Goal: Task Accomplishment & Management: Manage account settings

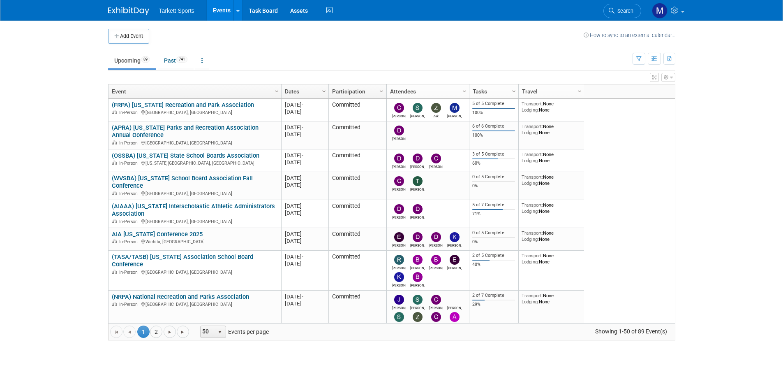
click at [617, 7] on link "Search" at bounding box center [623, 11] width 38 height 14
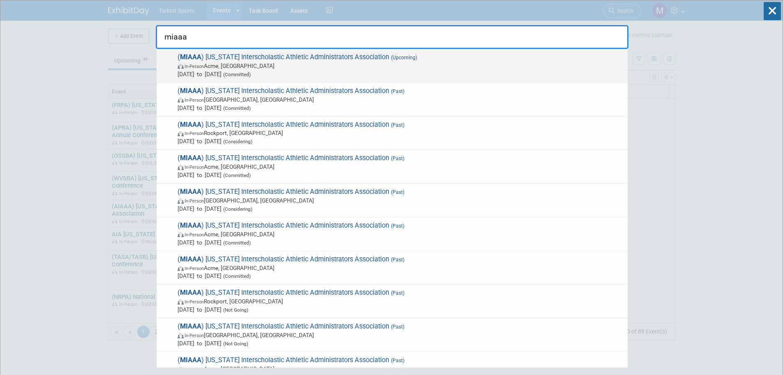
type input "miaaa"
click at [333, 58] on span "( MIAAA ) Michigan Interscholastic Athletic Administrators Association (Upcomin…" at bounding box center [399, 65] width 449 height 25
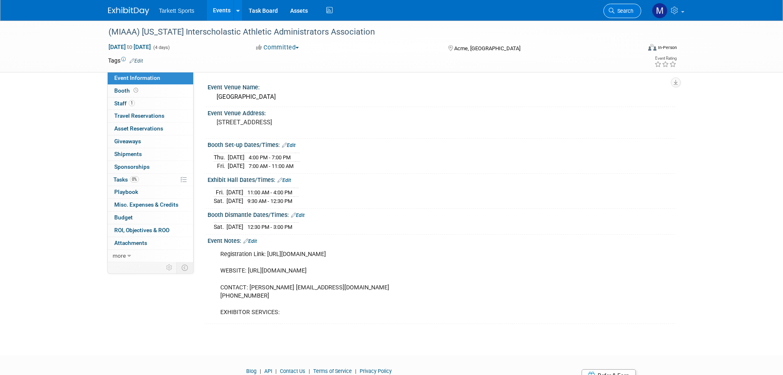
click at [620, 4] on link "Search" at bounding box center [623, 11] width 38 height 14
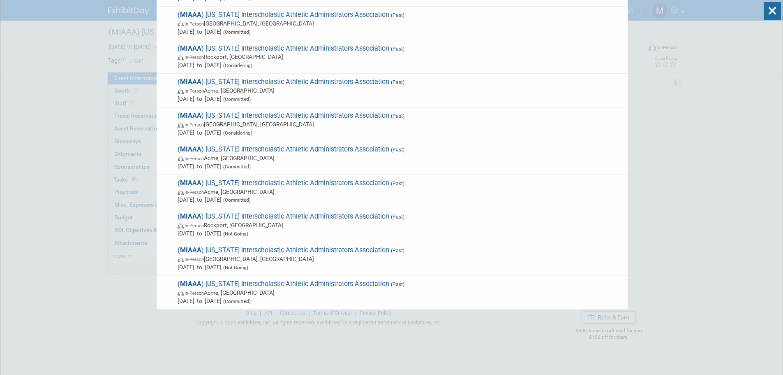
scroll to position [82, 0]
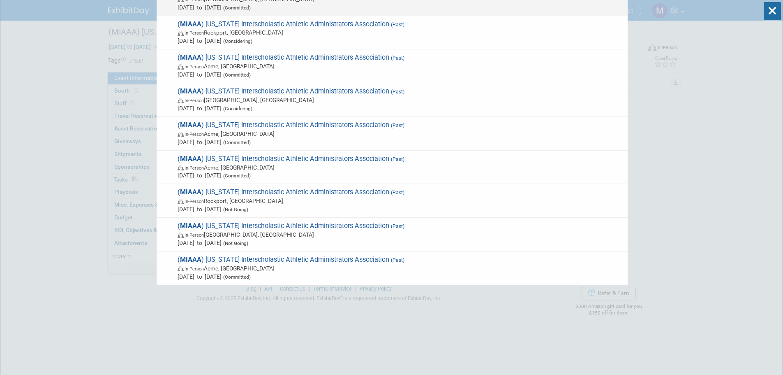
type input "miaaa"
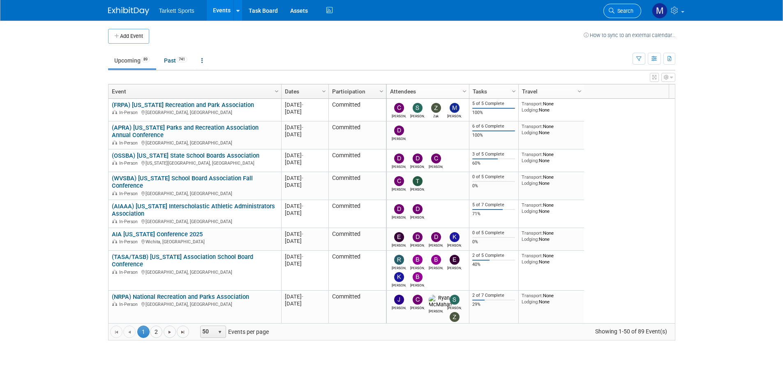
click at [618, 6] on link "Search" at bounding box center [623, 11] width 38 height 14
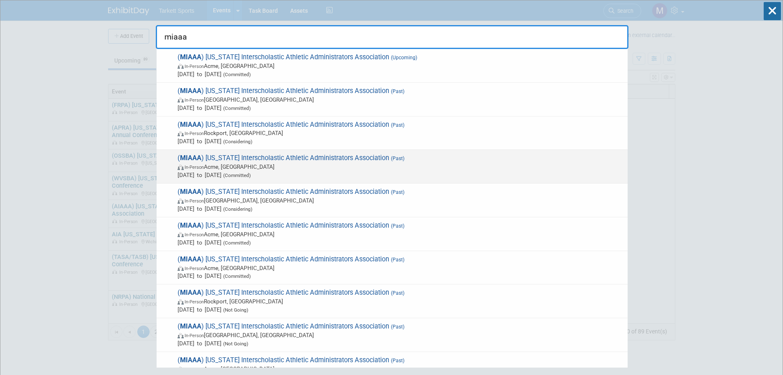
type input "miaaa"
click at [275, 163] on span "In-Person Acme, MI" at bounding box center [401, 166] width 446 height 8
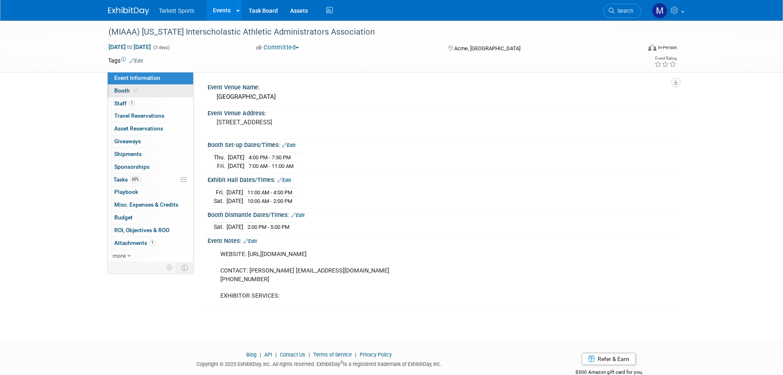
click at [136, 89] on icon at bounding box center [136, 90] width 4 height 5
select select "FieldTurf"
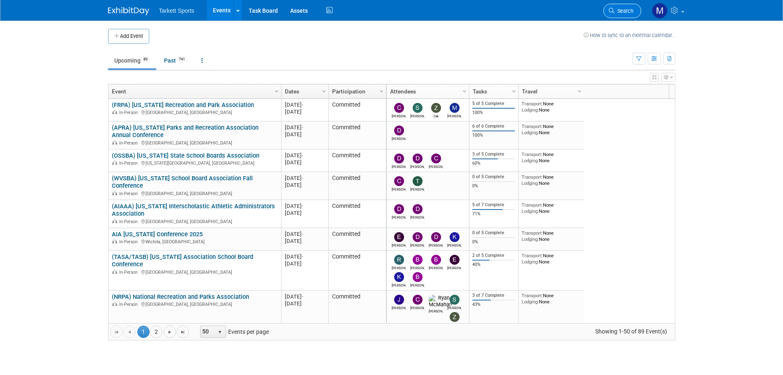
click at [627, 11] on span "Search" at bounding box center [624, 11] width 19 height 6
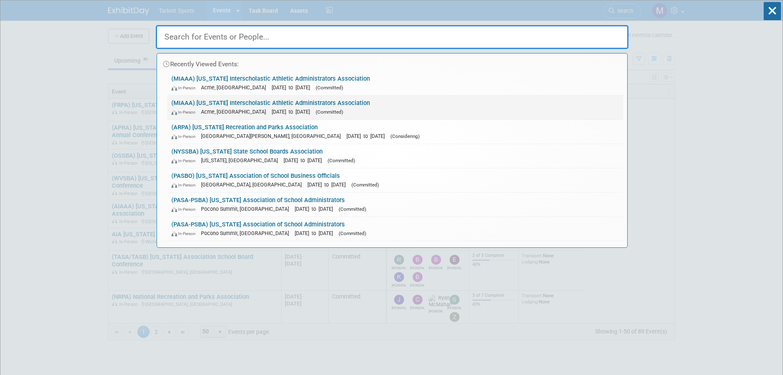
click at [247, 107] on div "In-Person Acme, MI Mar 12, 2026 to Mar 15, 2026 (Committed)" at bounding box center [395, 111] width 448 height 9
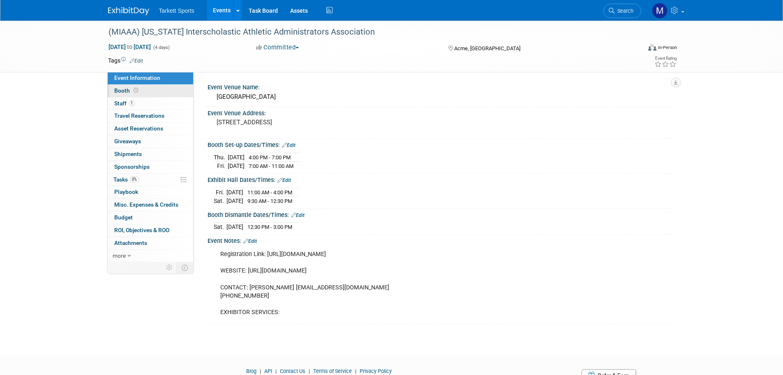
click at [148, 90] on link "Booth" at bounding box center [151, 91] width 86 height 12
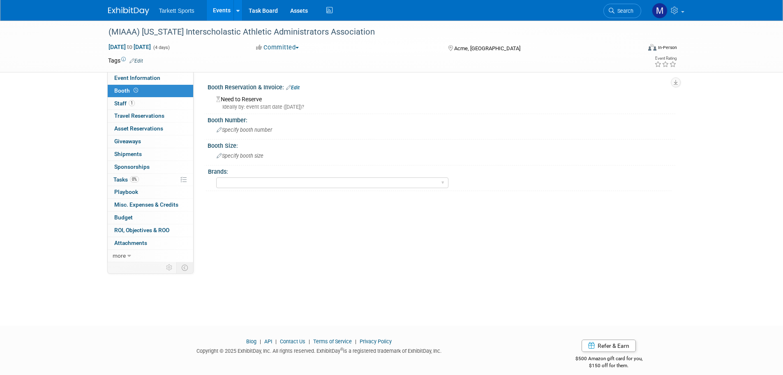
click at [294, 88] on link "Edit" at bounding box center [293, 88] width 14 height 6
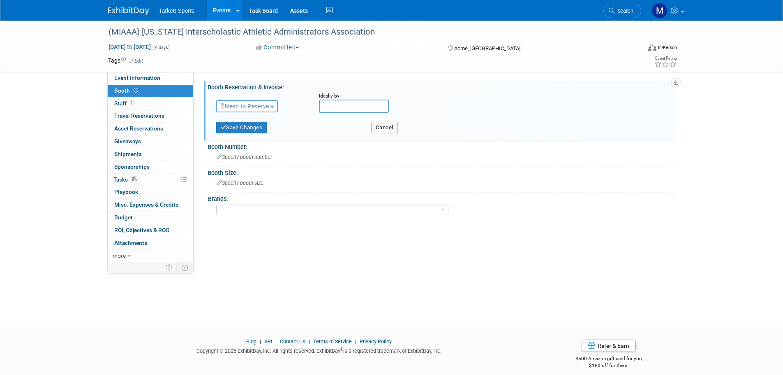
click at [255, 106] on span "Need to Reserve" at bounding box center [244, 106] width 49 height 7
click at [268, 132] on link "Reserved" at bounding box center [261, 132] width 88 height 12
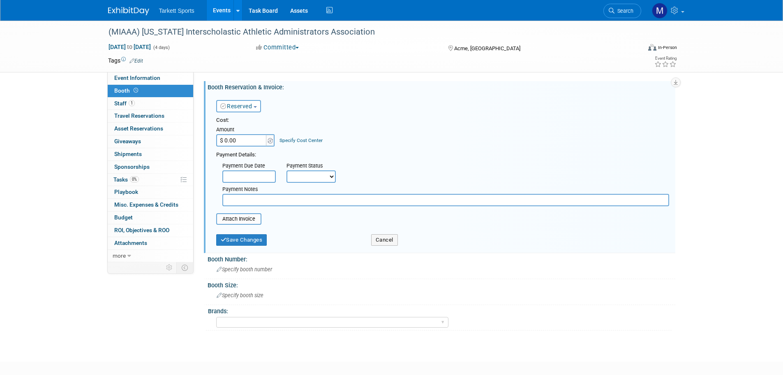
click at [252, 139] on input "$ 0.00" at bounding box center [241, 140] width 51 height 12
type input "$ 625.00"
click at [249, 223] on input "file" at bounding box center [212, 219] width 98 height 10
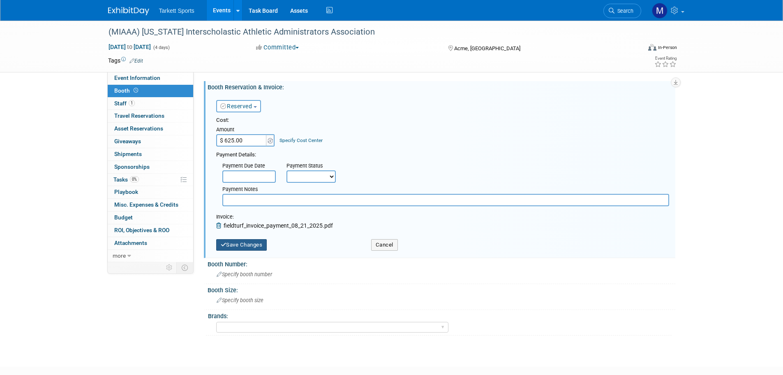
click at [243, 242] on button "Save Changes" at bounding box center [241, 245] width 51 height 12
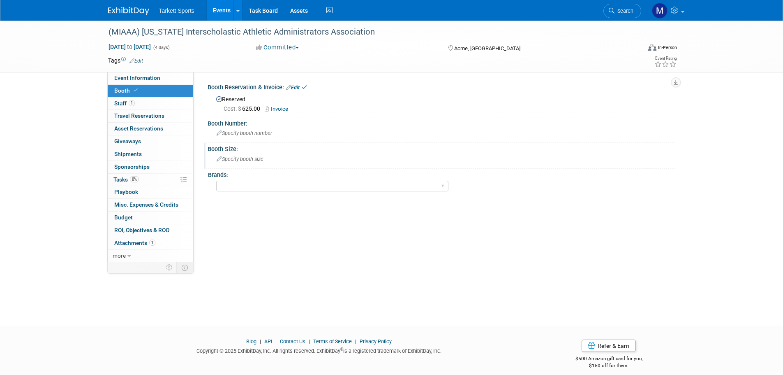
click at [254, 161] on span "Specify booth size" at bounding box center [240, 159] width 47 height 6
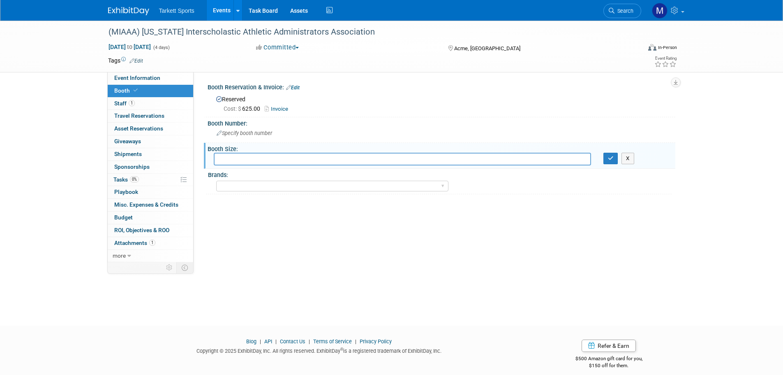
click at [238, 160] on input "text" at bounding box center [402, 159] width 377 height 13
type input "10x10"
click at [611, 161] on button "button" at bounding box center [611, 159] width 15 height 12
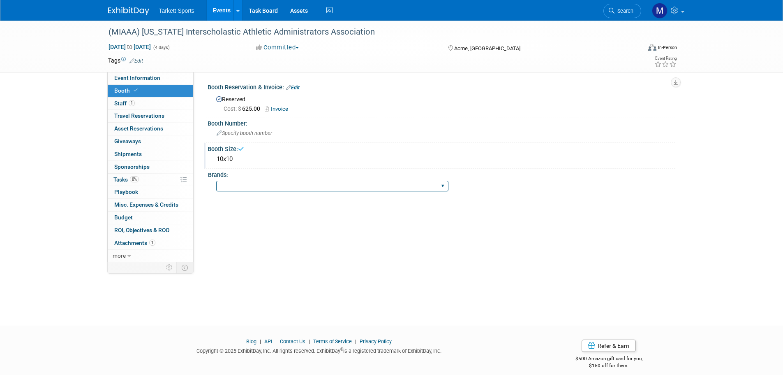
click at [353, 188] on select "FieldTurf FieldTurf, Classic Turf FieldTurf, Beynon FieldTurf, Indoor FieldTurf…" at bounding box center [332, 186] width 232 height 11
select select "FieldTurf"
click at [216, 181] on select "FieldTurf FieldTurf, Classic Turf FieldTurf, Beynon FieldTurf, Indoor FieldTurf…" at bounding box center [332, 186] width 232 height 11
click at [164, 78] on link "Event Information" at bounding box center [151, 78] width 86 height 12
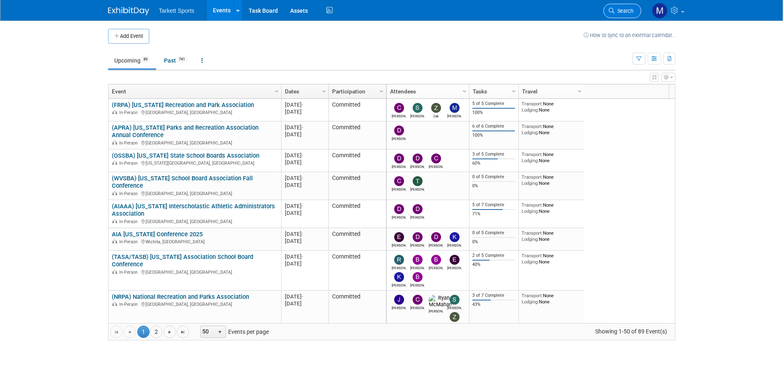
click at [611, 11] on icon at bounding box center [612, 11] width 6 height 6
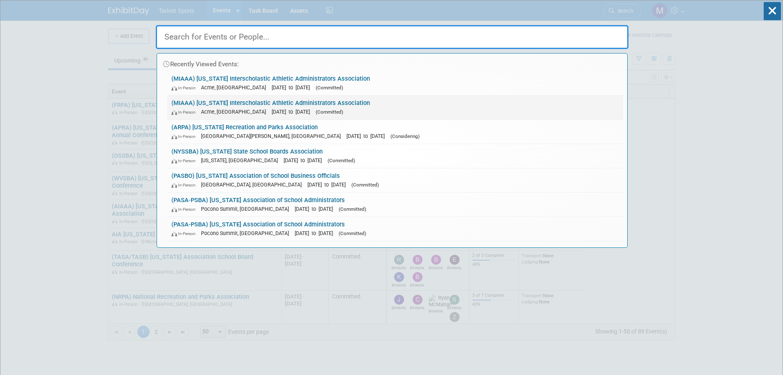
click at [385, 108] on div "In-Person Acme, MI Mar 13, 2025 to Mar 15, 2025 (Committed)" at bounding box center [395, 111] width 448 height 9
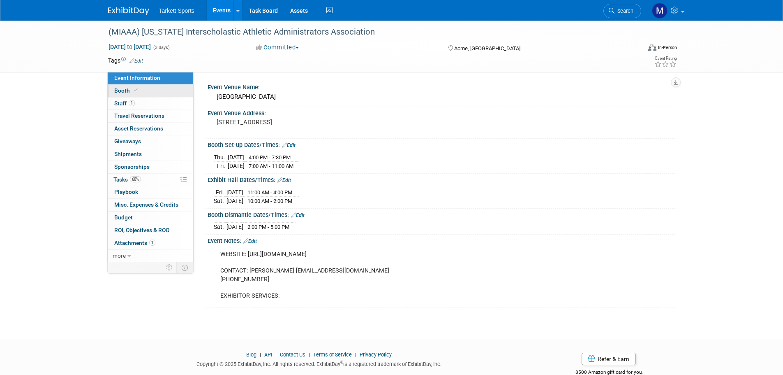
click at [142, 99] on link "1 Staff 1" at bounding box center [151, 103] width 86 height 12
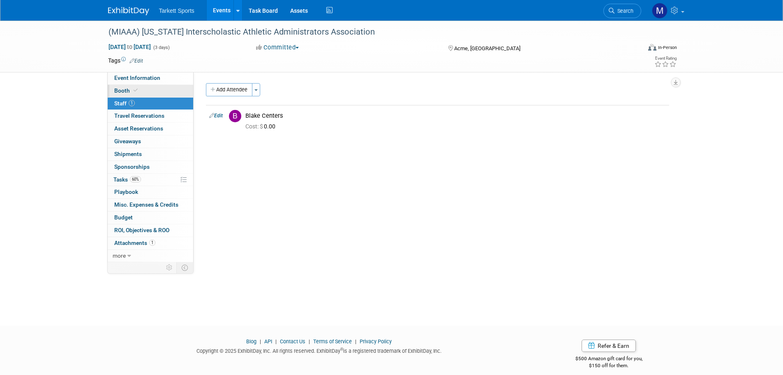
click at [141, 92] on link "Booth" at bounding box center [151, 91] width 86 height 12
select select "FieldTurf"
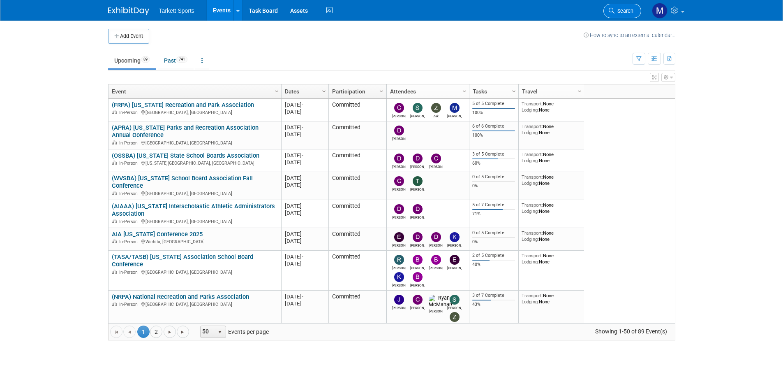
click at [628, 7] on link "Search" at bounding box center [623, 11] width 38 height 14
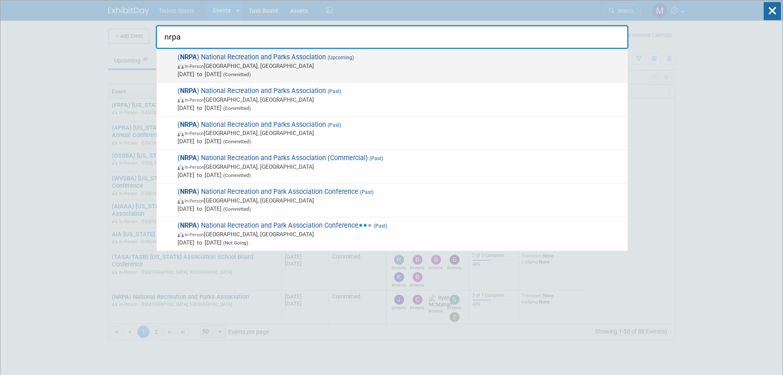
type input "nrpa"
click at [391, 58] on span "( NRPA ) National Recreation and Parks Association (Upcoming) In-Person Orlando…" at bounding box center [399, 65] width 449 height 25
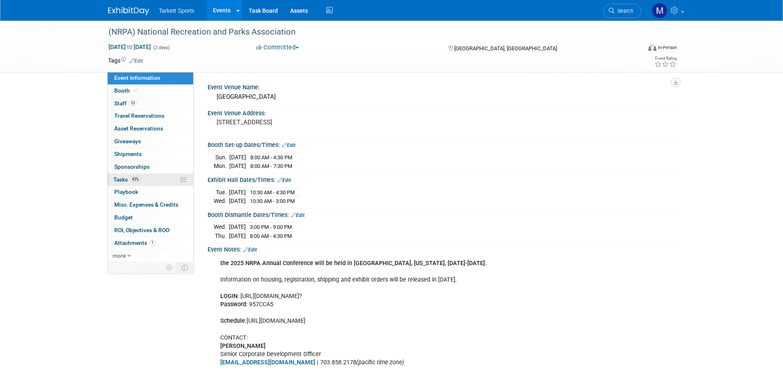
click at [153, 175] on link "43% Tasks 43%" at bounding box center [151, 180] width 86 height 12
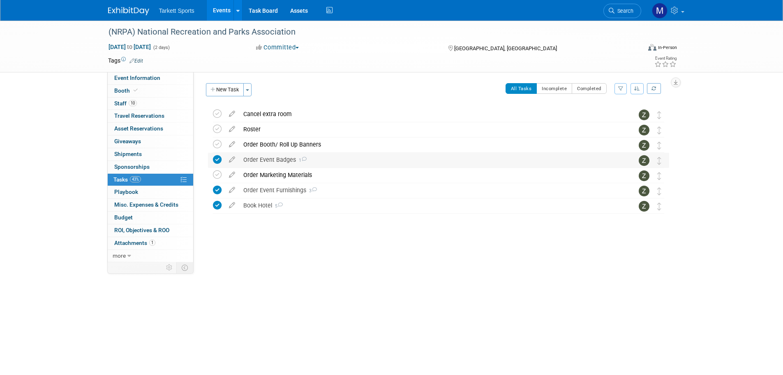
click at [272, 160] on div "Order Event Badges 1" at bounding box center [430, 160] width 383 height 14
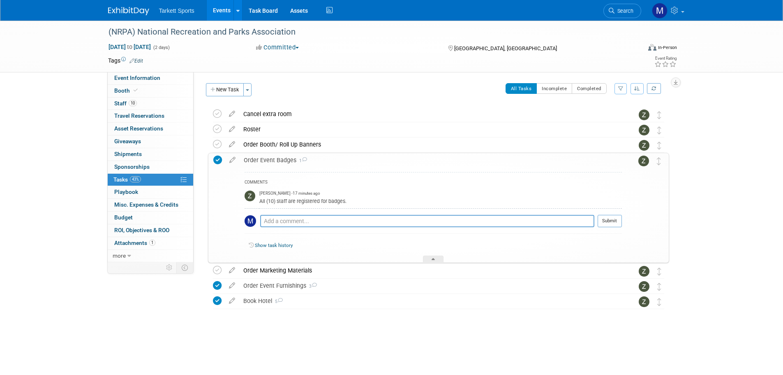
click at [272, 160] on div "Order Event Badges 1" at bounding box center [431, 160] width 382 height 14
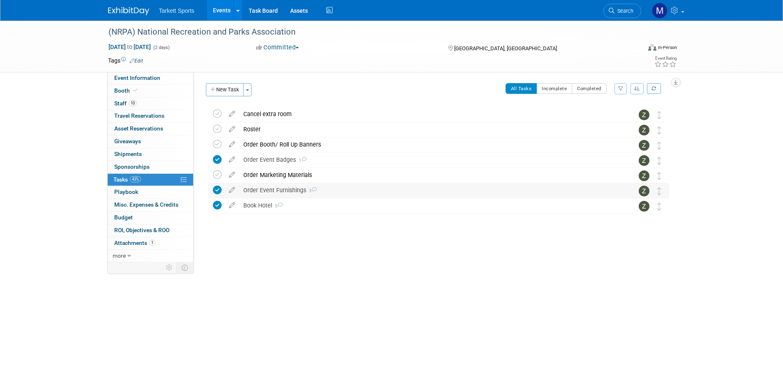
click at [275, 185] on div "Order Event Furnishings 3" at bounding box center [430, 190] width 383 height 14
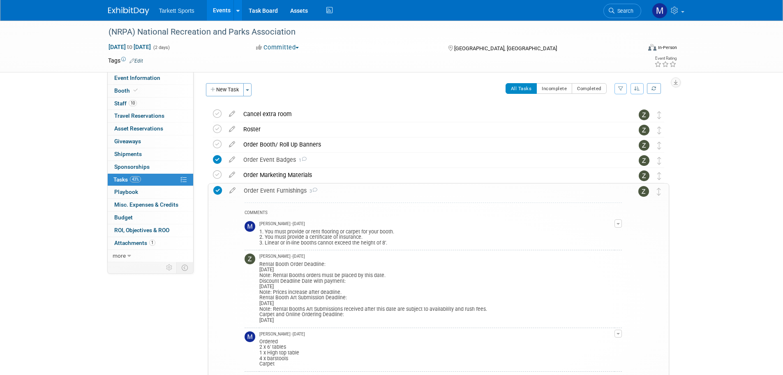
scroll to position [41, 0]
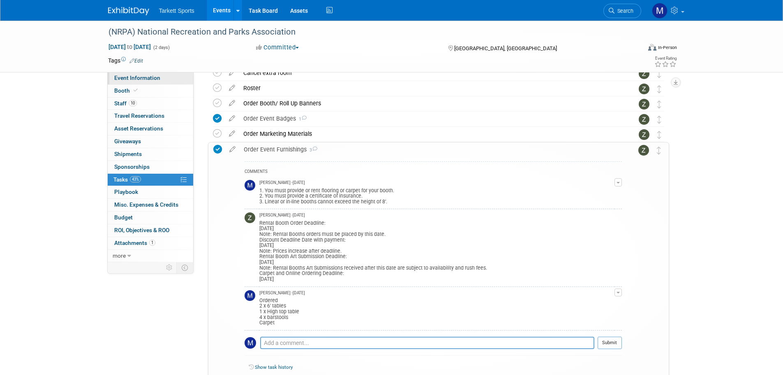
click at [135, 77] on span "Event Information" at bounding box center [137, 77] width 46 height 7
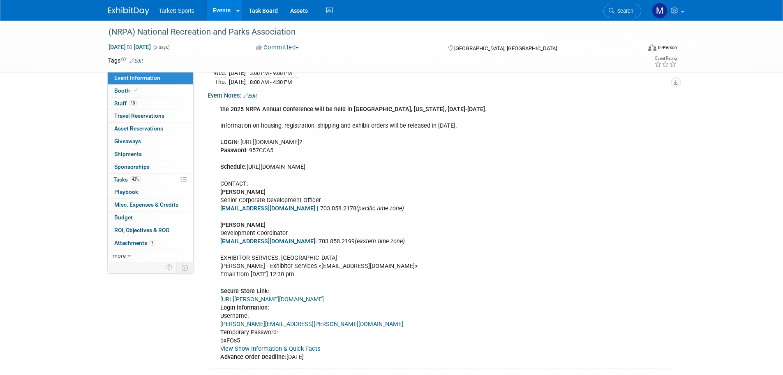
scroll to position [163, 0]
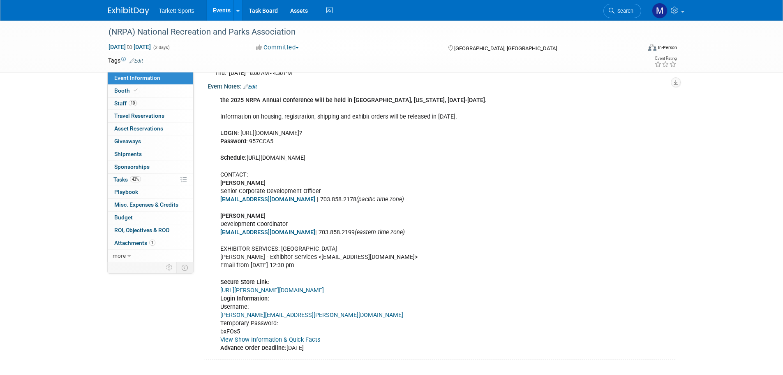
click at [300, 291] on link "[URL][PERSON_NAME][DOMAIN_NAME]" at bounding box center [272, 290] width 104 height 7
click at [128, 89] on span "Booth" at bounding box center [126, 90] width 25 height 7
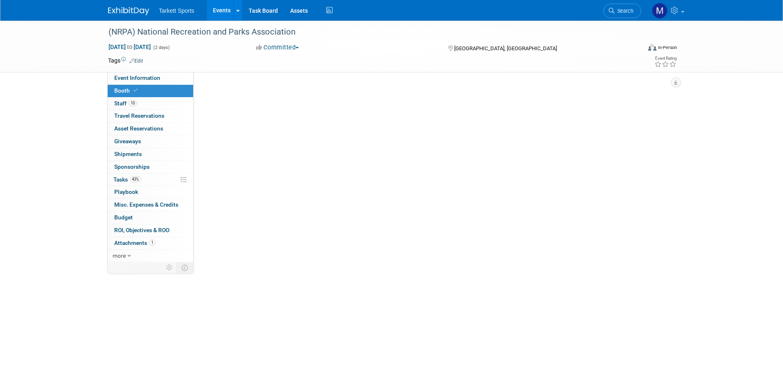
scroll to position [0, 0]
select select "FieldTurf, [PERSON_NAME], Indoor, Tarkett Sports Construction"
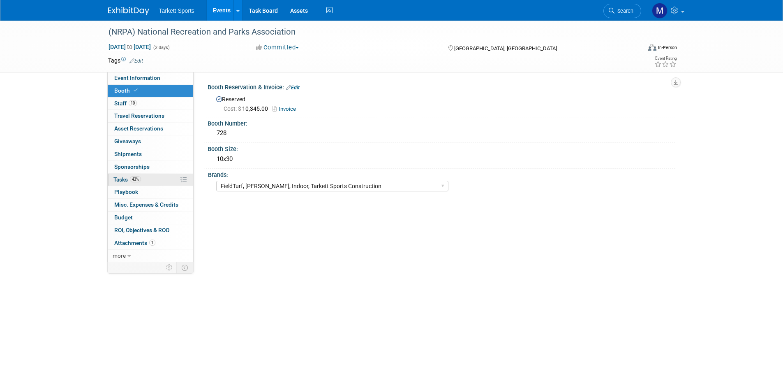
click at [134, 180] on span "43%" at bounding box center [135, 179] width 11 height 6
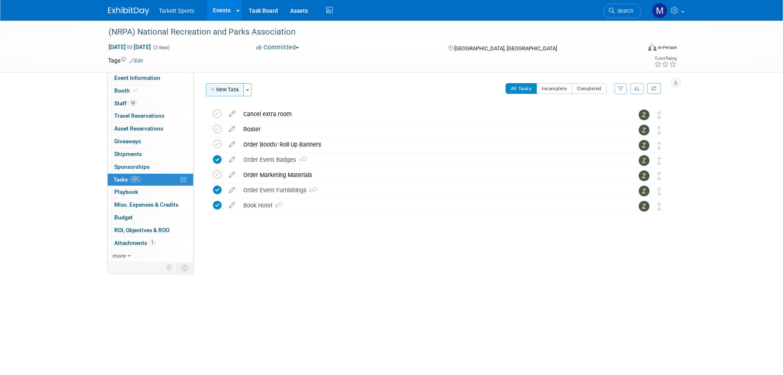
click at [222, 87] on button "New Task" at bounding box center [225, 89] width 38 height 13
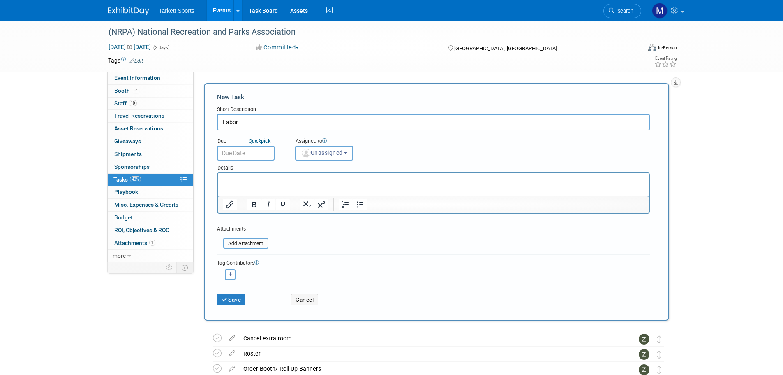
type input "Labor"
click at [255, 182] on p "Rich Text Area. Press ALT-0 for help." at bounding box center [433, 180] width 422 height 8
click at [271, 180] on p "Labor ordered for set up and take down" at bounding box center [433, 180] width 422 height 8
click at [278, 181] on p "Labor ordered for set up and take down" at bounding box center [433, 180] width 422 height 8
click at [308, 177] on p "Labor ordered for set-up and take down" at bounding box center [433, 180] width 422 height 8
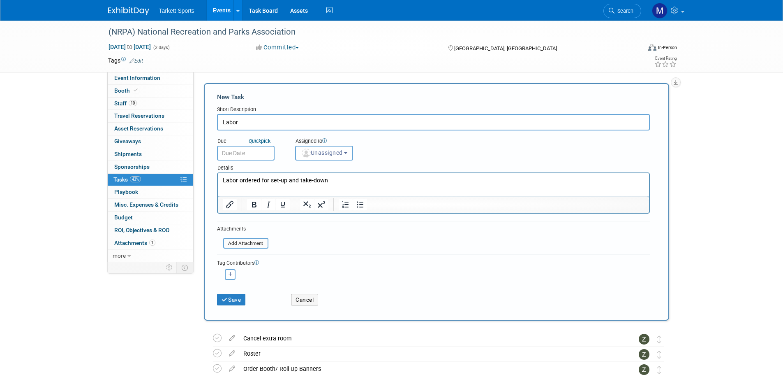
click at [237, 187] on p "Rich Text Area. Press ALT-0 for help." at bounding box center [433, 189] width 422 height 8
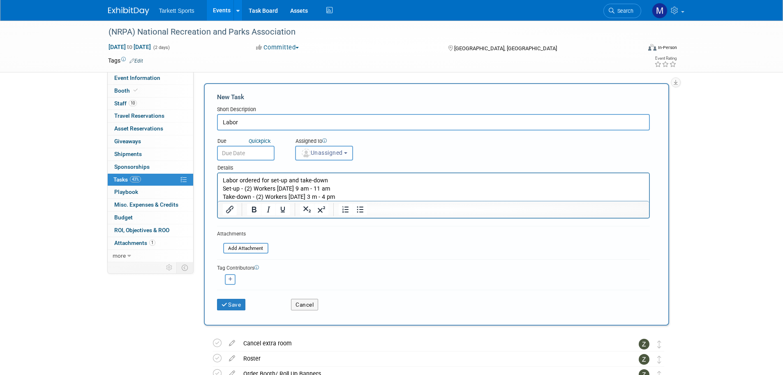
click at [317, 150] on span "Unassigned" at bounding box center [322, 152] width 42 height 7
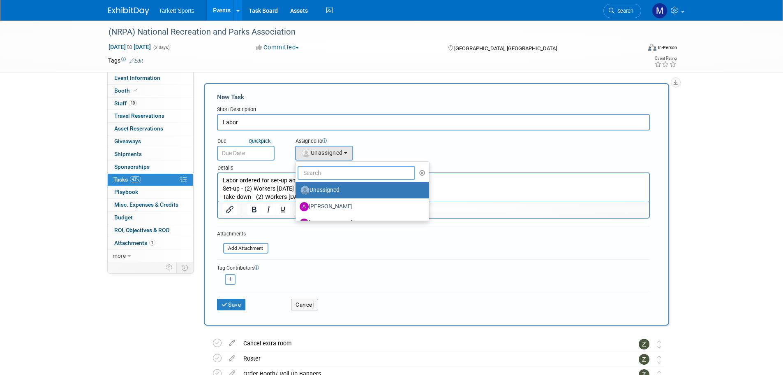
click at [334, 169] on input "text" at bounding box center [357, 173] width 118 height 14
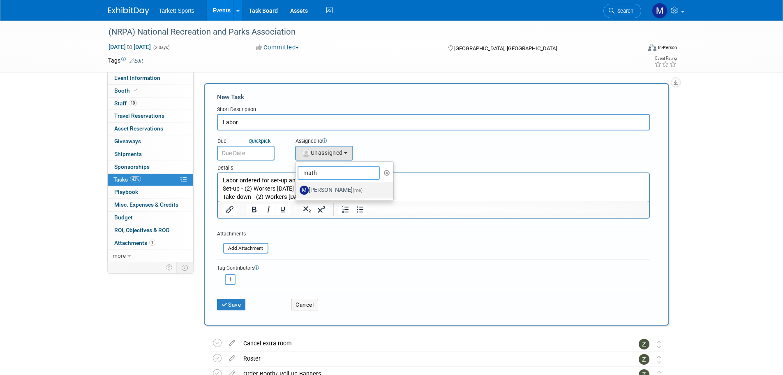
type input "math"
click at [327, 193] on label "[PERSON_NAME] (me)" at bounding box center [343, 189] width 86 height 13
click at [297, 192] on input "[PERSON_NAME] (me)" at bounding box center [294, 188] width 5 height 5
select select "37455134-0a7f-4658-982f-d36eb0f17148"
click at [225, 299] on button "Save" at bounding box center [231, 305] width 29 height 12
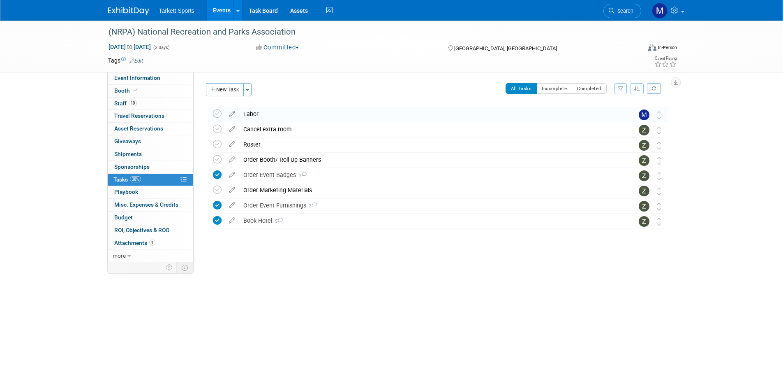
click at [259, 114] on div "Labor" at bounding box center [430, 114] width 383 height 14
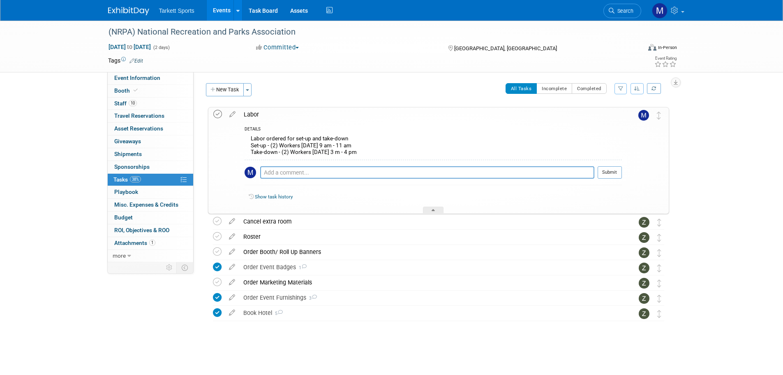
click at [216, 113] on icon at bounding box center [217, 114] width 9 height 9
click at [307, 116] on div "Labor" at bounding box center [431, 114] width 382 height 14
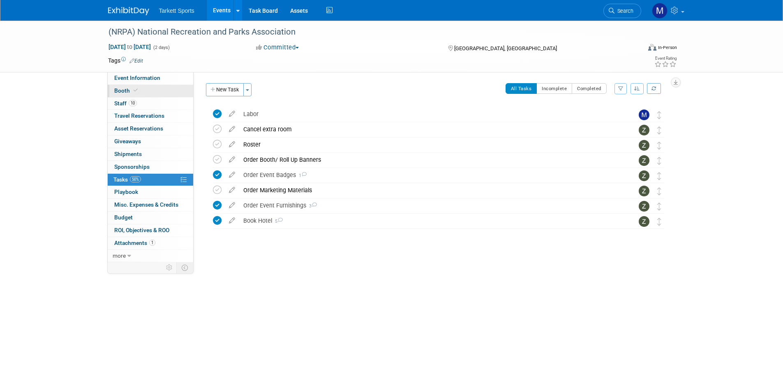
click at [136, 94] on link "Booth" at bounding box center [151, 91] width 86 height 12
select select "FieldTurf, [PERSON_NAME], Indoor, Tarkett Sports Construction"
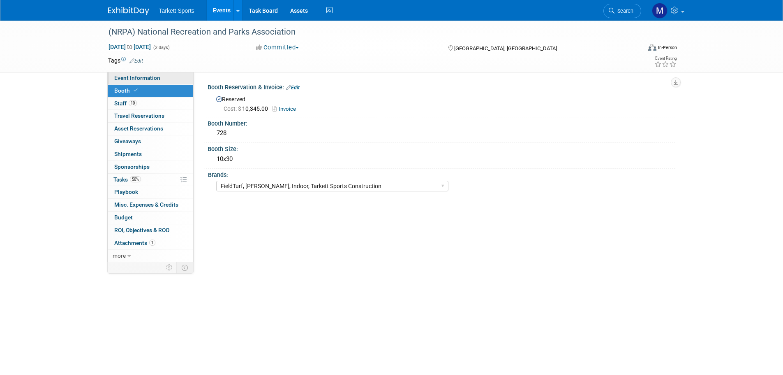
click at [156, 74] on link "Event Information" at bounding box center [151, 78] width 86 height 12
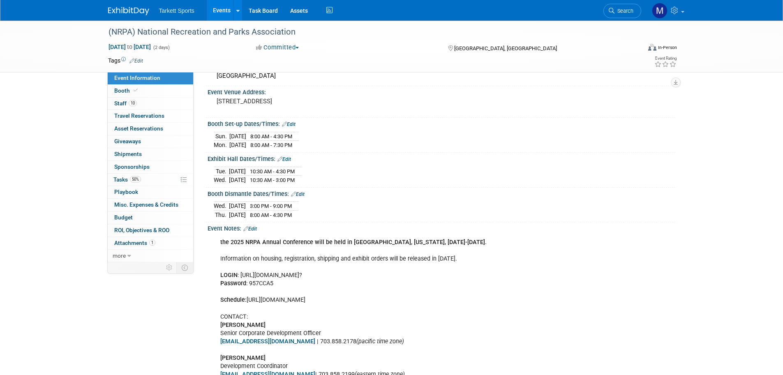
scroll to position [41, 0]
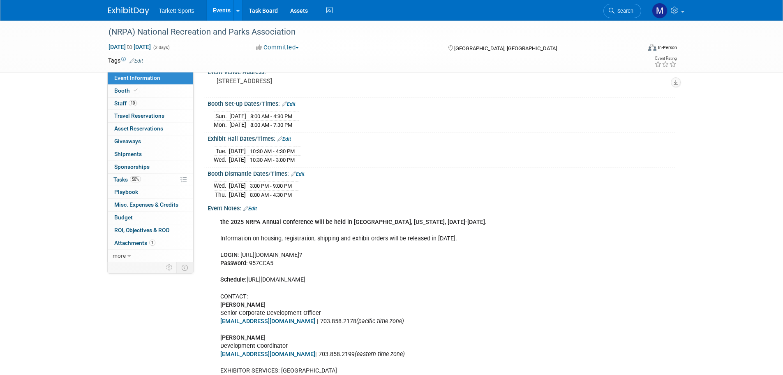
drag, startPoint x: 248, startPoint y: 278, endPoint x: 411, endPoint y: 278, distance: 163.6
click at [411, 278] on div "the 2025 NRPA Annual Conference will be held in [GEOGRAPHIC_DATA], [US_STATE], …" at bounding box center [400, 346] width 370 height 264
copy div "[URL][DOMAIN_NAME]"
click at [124, 101] on span "Staff 10" at bounding box center [125, 103] width 23 height 7
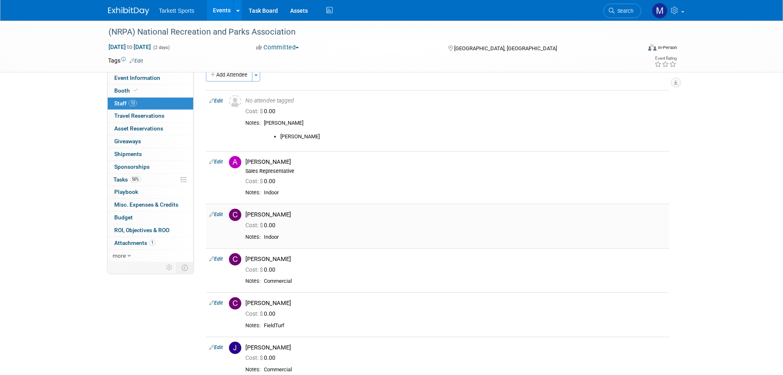
scroll to position [0, 0]
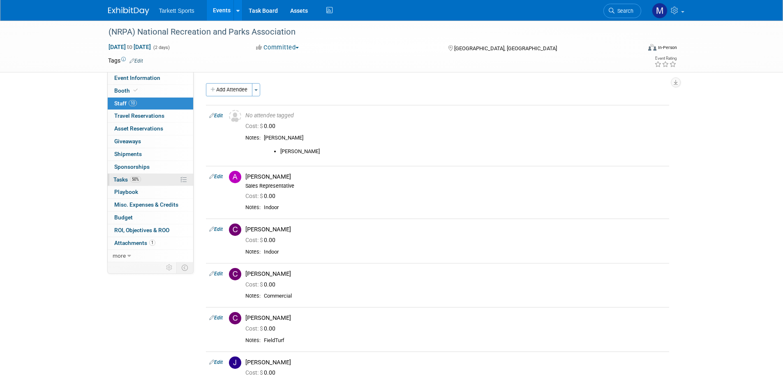
drag, startPoint x: 145, startPoint y: 180, endPoint x: 161, endPoint y: 183, distance: 16.6
click at [145, 180] on link "50% Tasks 50%" at bounding box center [151, 180] width 86 height 12
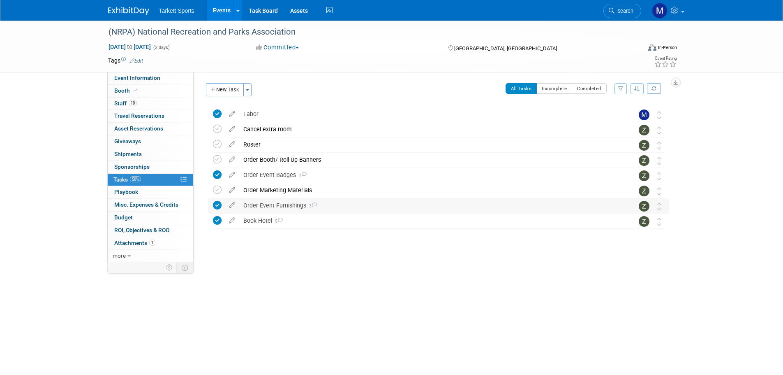
click at [292, 202] on div "Order Event Furnishings 3" at bounding box center [430, 205] width 383 height 14
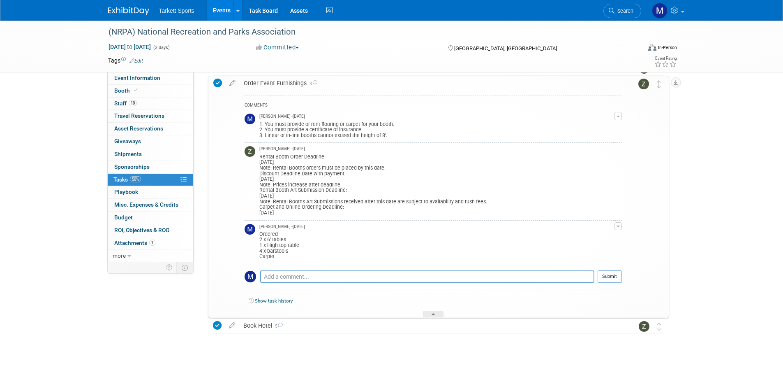
scroll to position [123, 0]
click at [277, 278] on textarea at bounding box center [427, 275] width 334 height 12
type textarea "Electrical ordered"
click at [615, 273] on button "Submit" at bounding box center [610, 275] width 24 height 12
